Goal: Navigation & Orientation: Find specific page/section

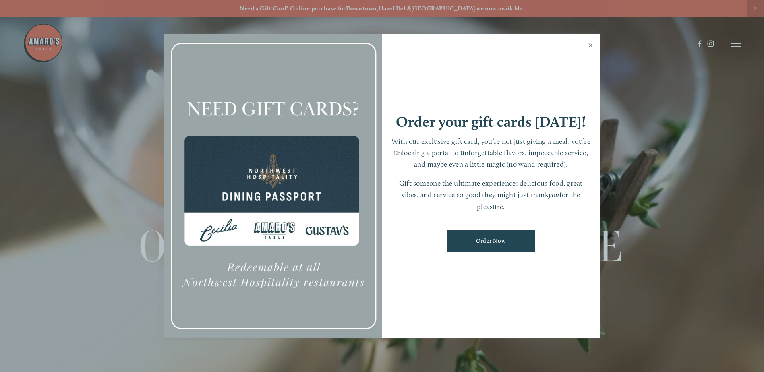
click at [591, 46] on link "Close" at bounding box center [591, 46] width 16 height 23
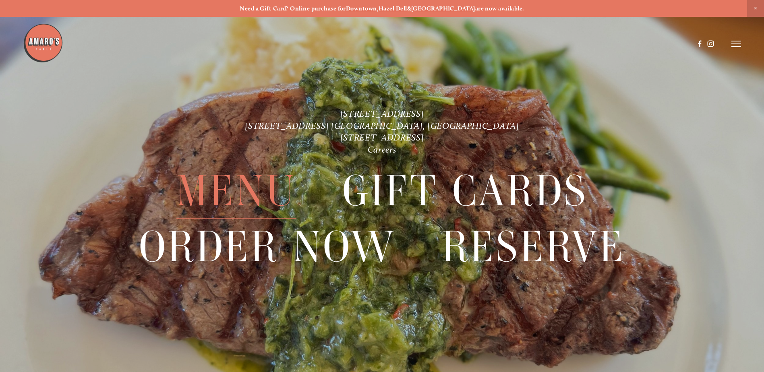
click at [220, 197] on span "Menu" at bounding box center [236, 191] width 120 height 55
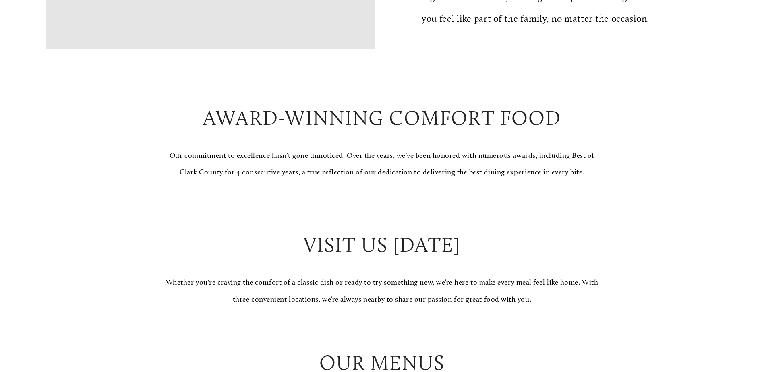
scroll to position [725, 0]
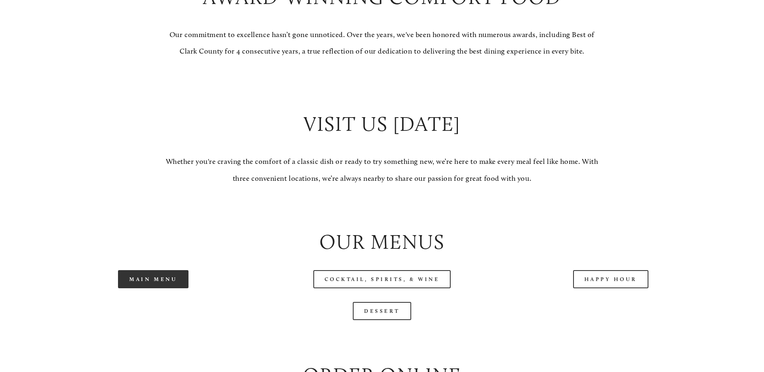
click at [172, 288] on link "Main Menu" at bounding box center [153, 279] width 71 height 18
